Goal: Find specific page/section: Find specific page/section

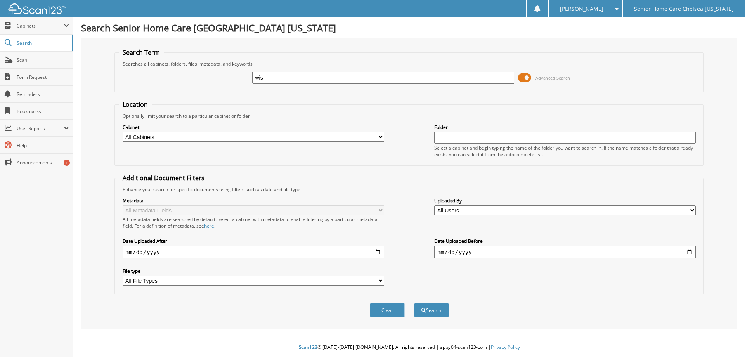
type input "wislaine"
click at [433, 312] on button "Search" at bounding box center [431, 310] width 35 height 14
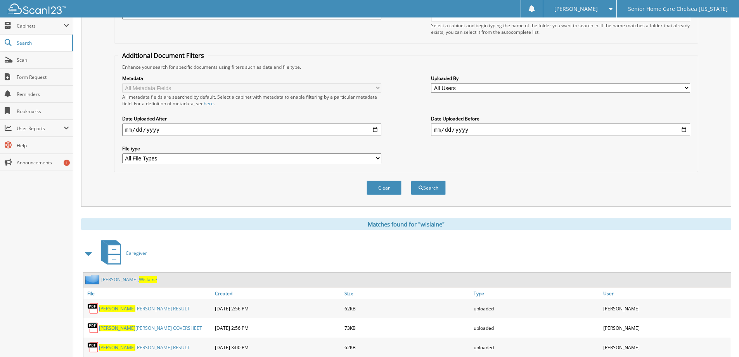
scroll to position [146, 0]
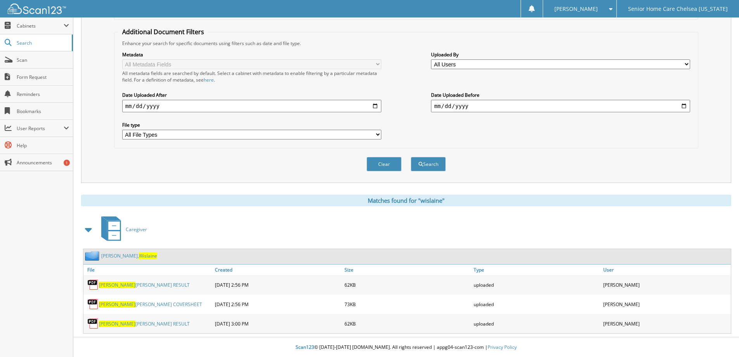
click at [109, 255] on link "Esterlin, Wislaine" at bounding box center [129, 255] width 56 height 7
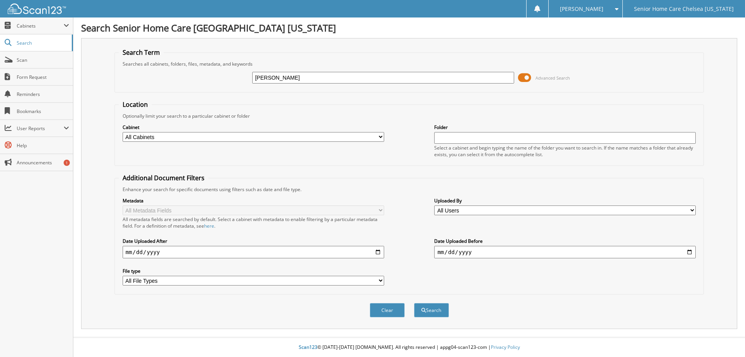
type input "[PERSON_NAME]"
click at [436, 311] on button "Search" at bounding box center [431, 310] width 35 height 14
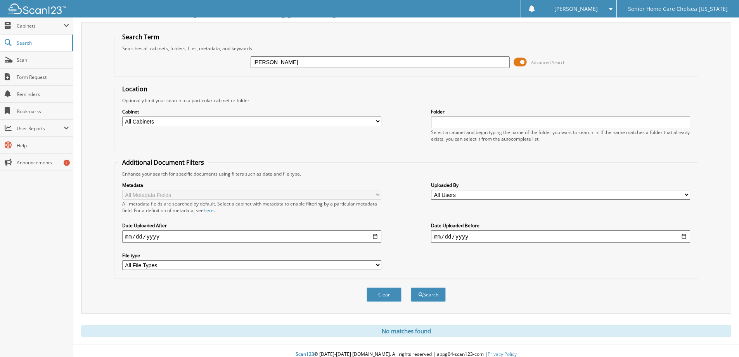
scroll to position [23, 0]
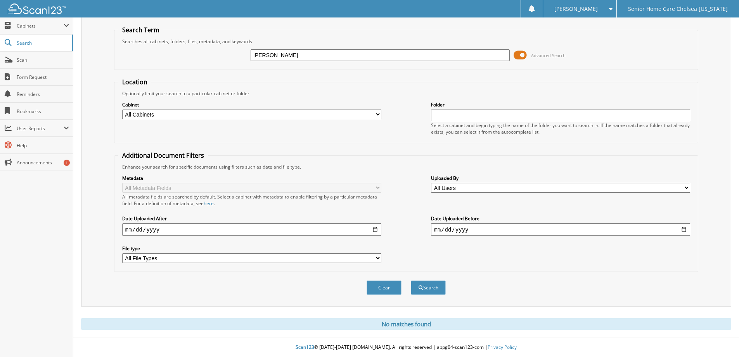
click at [328, 52] on input "doris ordones" at bounding box center [380, 55] width 259 height 12
type input "[PERSON_NAME]"
click at [434, 292] on button "Search" at bounding box center [428, 287] width 35 height 14
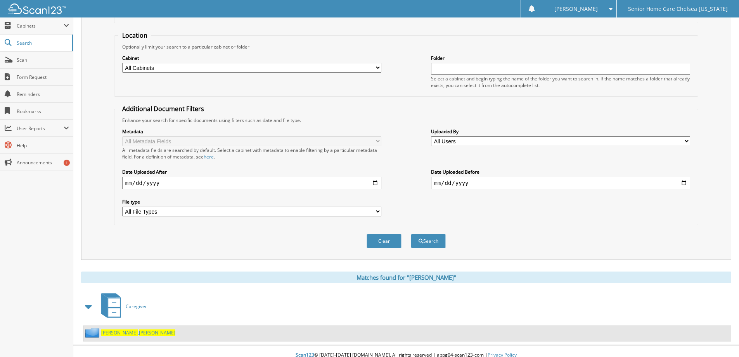
scroll to position [77, 0]
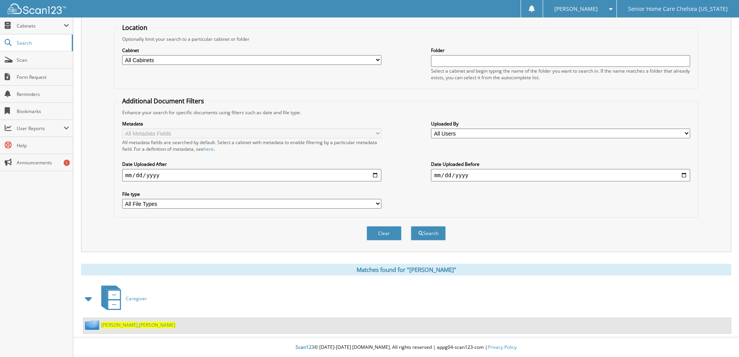
click at [119, 321] on link "ordonez , Doris" at bounding box center [138, 324] width 74 height 7
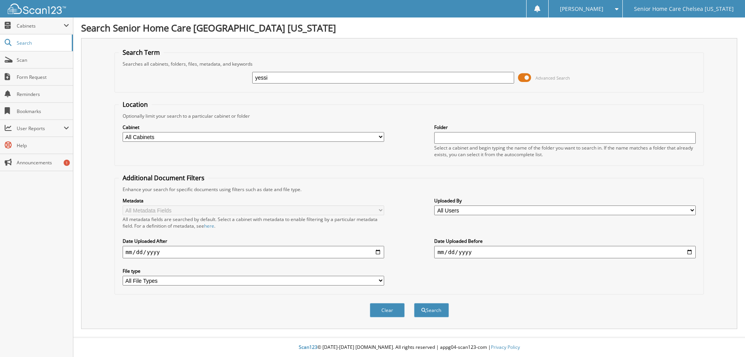
type input "yessika"
click at [423, 306] on button "Search" at bounding box center [431, 310] width 35 height 14
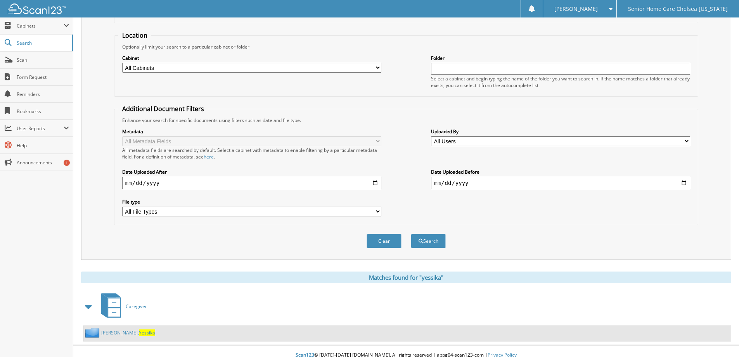
scroll to position [77, 0]
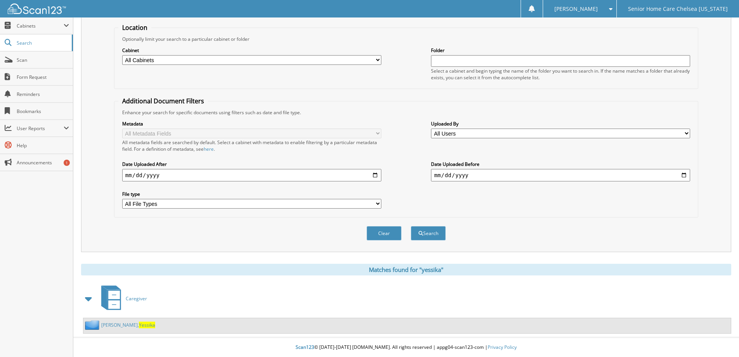
click at [123, 323] on link "[PERSON_NAME], [PERSON_NAME]" at bounding box center [128, 324] width 54 height 7
